Goal: Check status: Check status

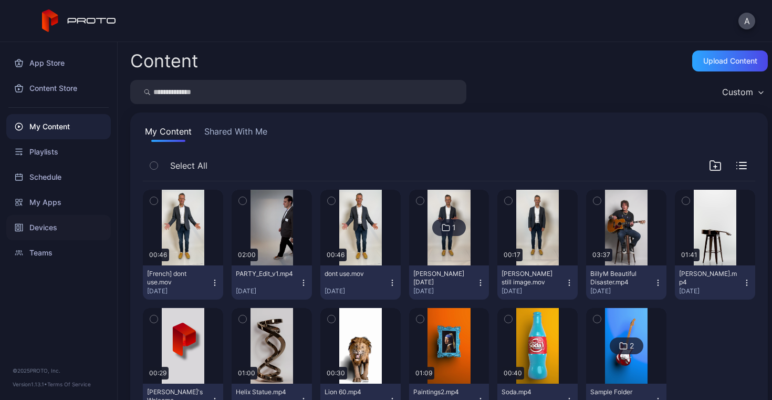
click at [44, 226] on div "Devices" at bounding box center [58, 227] width 104 height 25
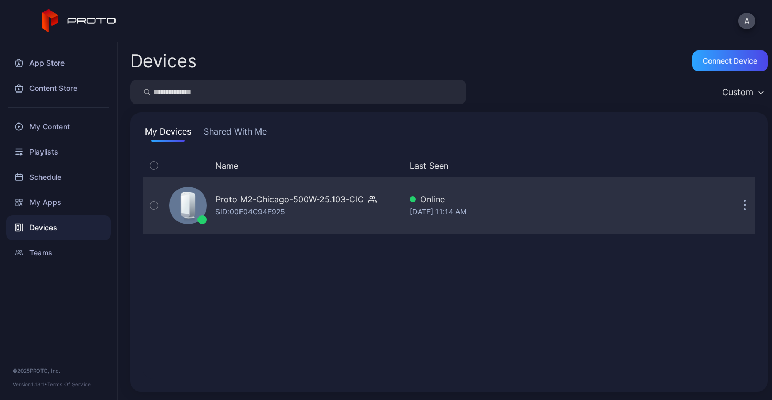
click at [285, 206] on div "SID: 00E04C94E925" at bounding box center [250, 211] width 70 height 13
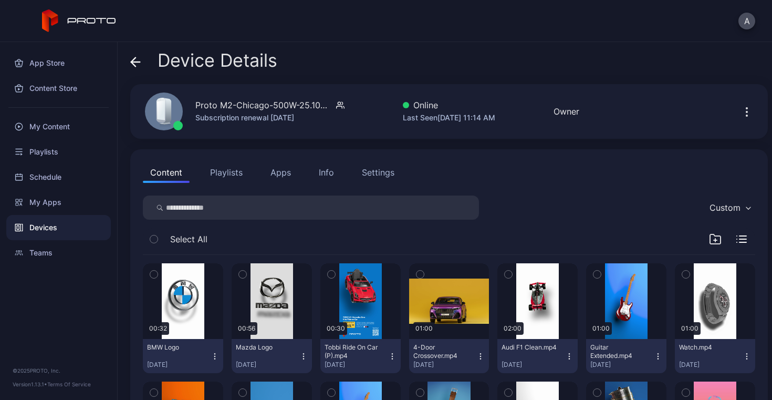
click at [48, 229] on div "Devices" at bounding box center [58, 227] width 104 height 25
